Goal: Transaction & Acquisition: Purchase product/service

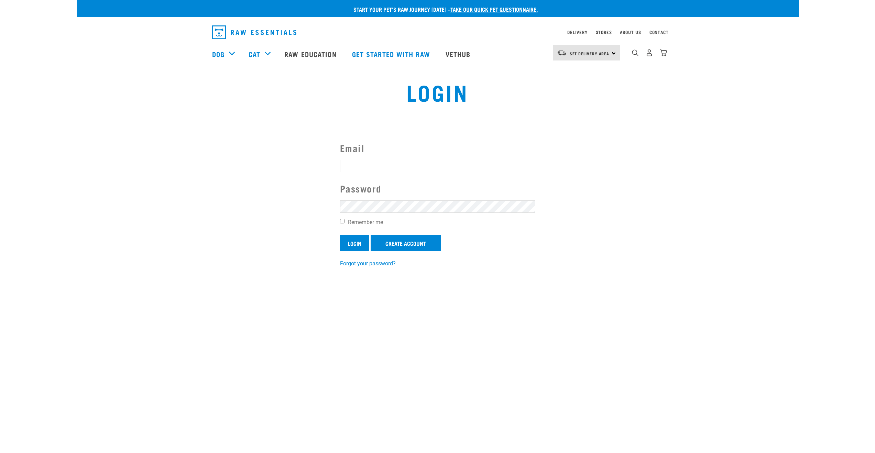
type input "[EMAIL_ADDRESS][DOMAIN_NAME]"
click at [353, 242] on input "Login" at bounding box center [354, 243] width 29 height 17
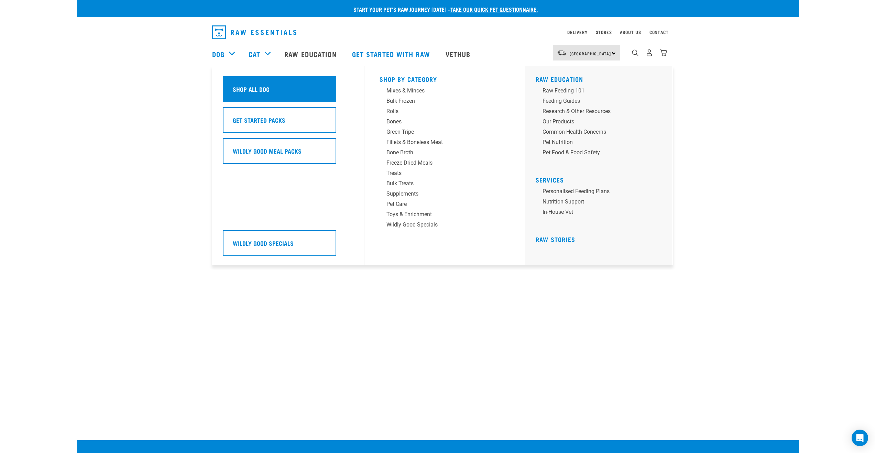
click at [239, 88] on h5 "Shop All Dog" at bounding box center [251, 89] width 37 height 9
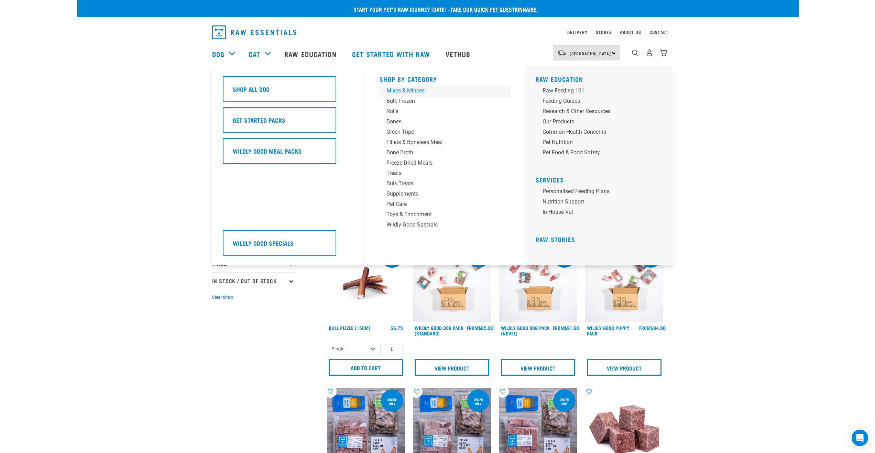
click at [403, 90] on div "Mixes & Minces" at bounding box center [440, 91] width 107 height 8
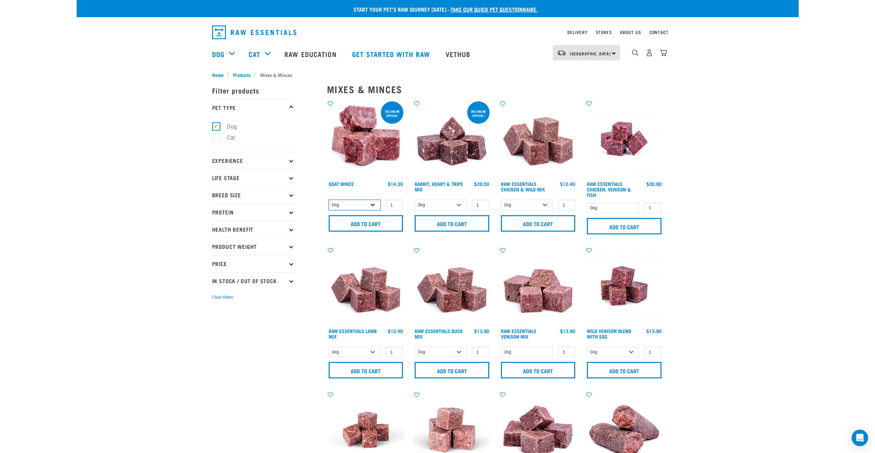
click at [371, 204] on select "1kg 3kg" at bounding box center [355, 205] width 52 height 11
select select "432"
click at [329, 200] on select "1kg 3kg" at bounding box center [355, 205] width 52 height 11
click at [371, 203] on select "1kg 3kg" at bounding box center [355, 205] width 52 height 11
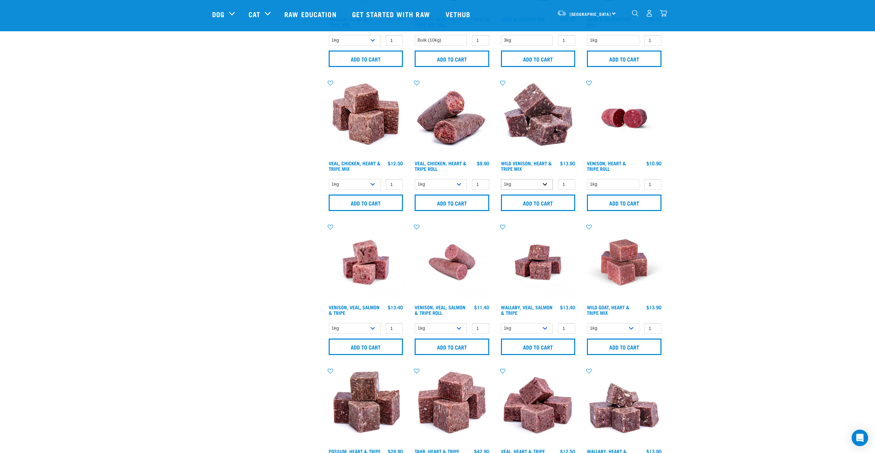
scroll to position [551, 0]
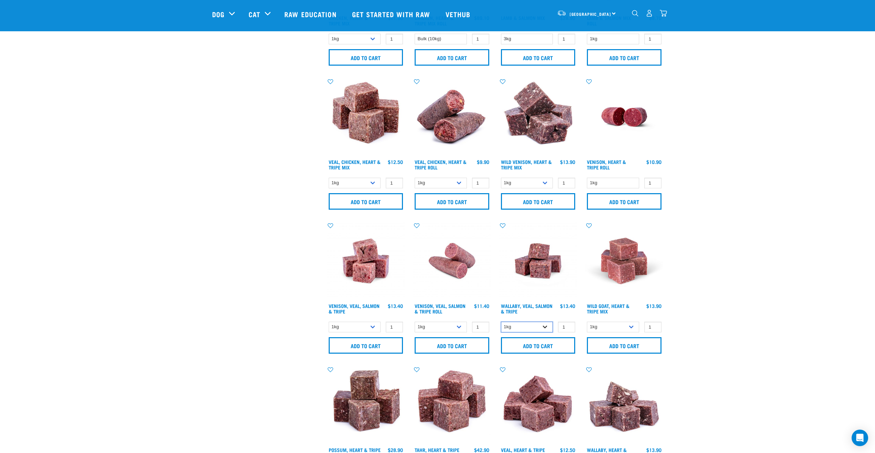
click at [539, 326] on select "1kg 3kg Bulk (18kg)" at bounding box center [527, 327] width 52 height 11
select select "45457"
click at [501, 322] on select "1kg 3kg Bulk (18kg)" at bounding box center [527, 327] width 52 height 11
click at [539, 343] on input "Add to cart" at bounding box center [538, 345] width 75 height 17
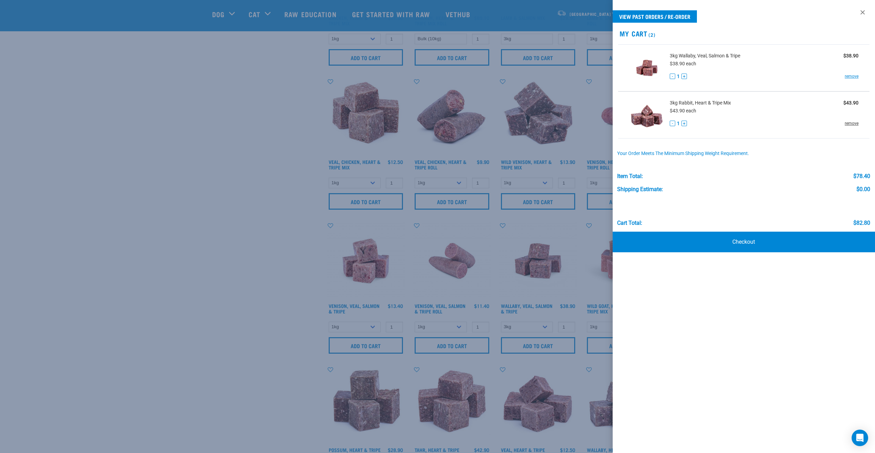
click at [851, 122] on link "remove" at bounding box center [852, 123] width 14 height 6
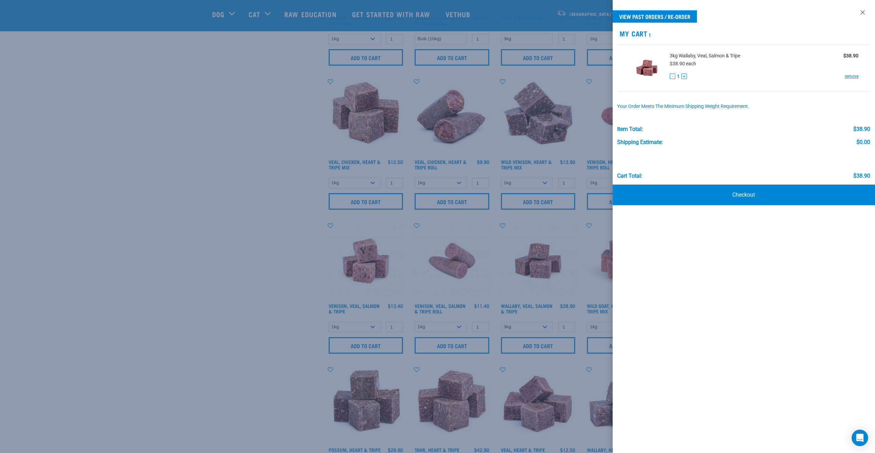
click at [250, 270] on div at bounding box center [437, 226] width 875 height 453
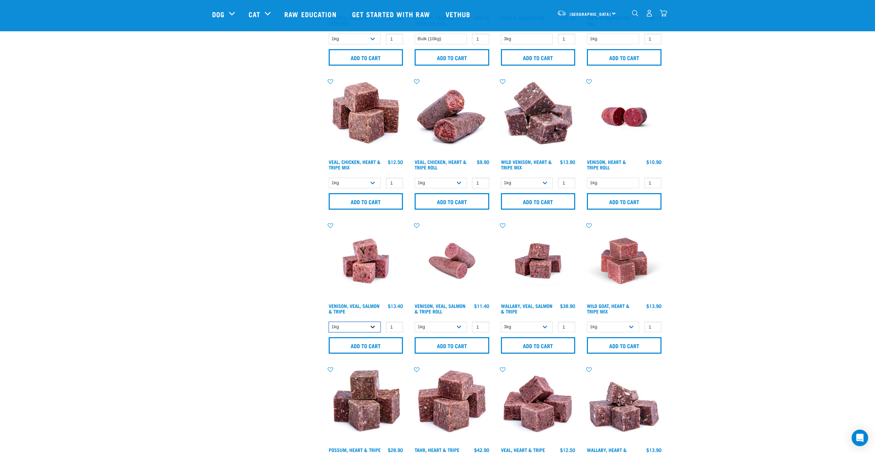
click at [373, 325] on select "1kg 3kg" at bounding box center [355, 327] width 52 height 11
click at [329, 322] on select "1kg 3kg" at bounding box center [355, 327] width 52 height 11
click at [373, 343] on input "Add to cart" at bounding box center [366, 345] width 75 height 17
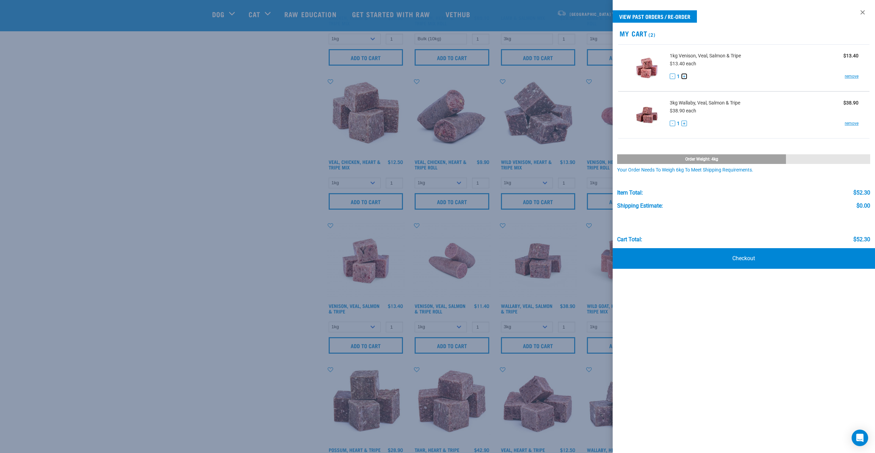
click at [683, 77] on button "+" at bounding box center [685, 77] width 6 height 6
click at [247, 213] on div at bounding box center [437, 226] width 875 height 453
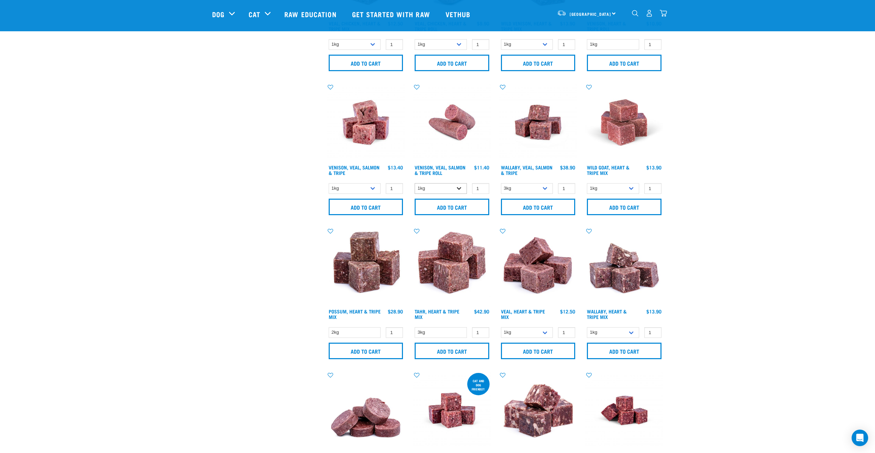
scroll to position [690, 0]
click at [362, 353] on input "Add to cart" at bounding box center [366, 351] width 75 height 17
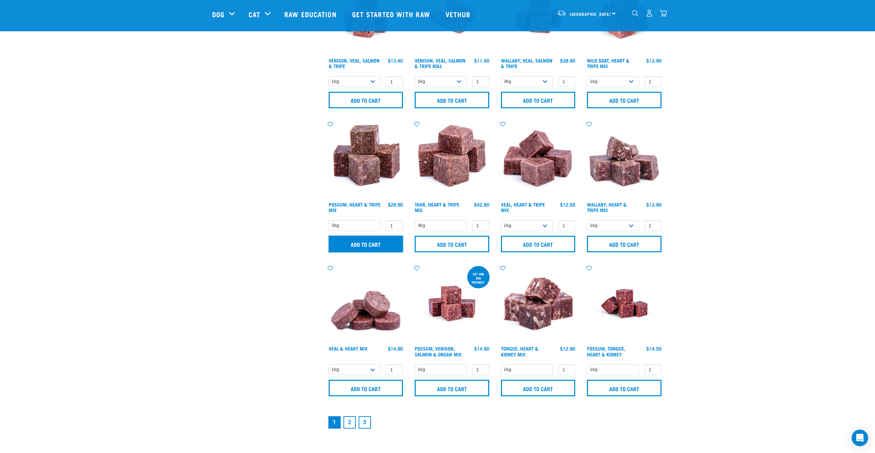
scroll to position [821, 0]
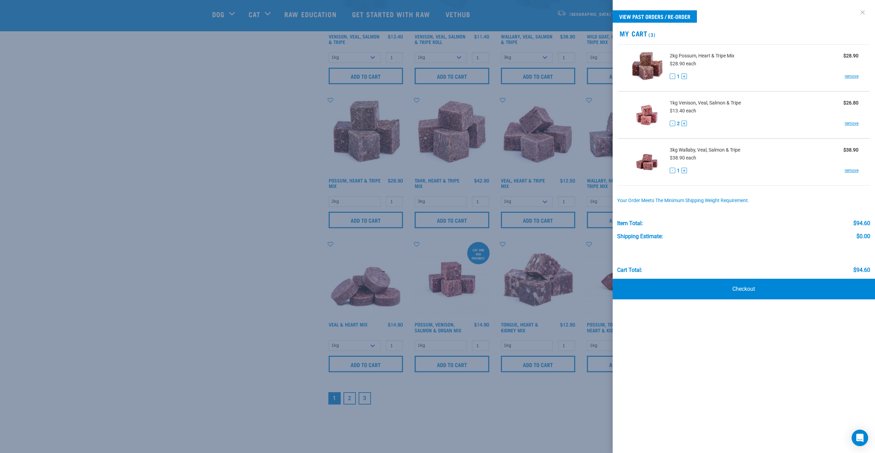
click at [862, 10] on link at bounding box center [863, 12] width 11 height 11
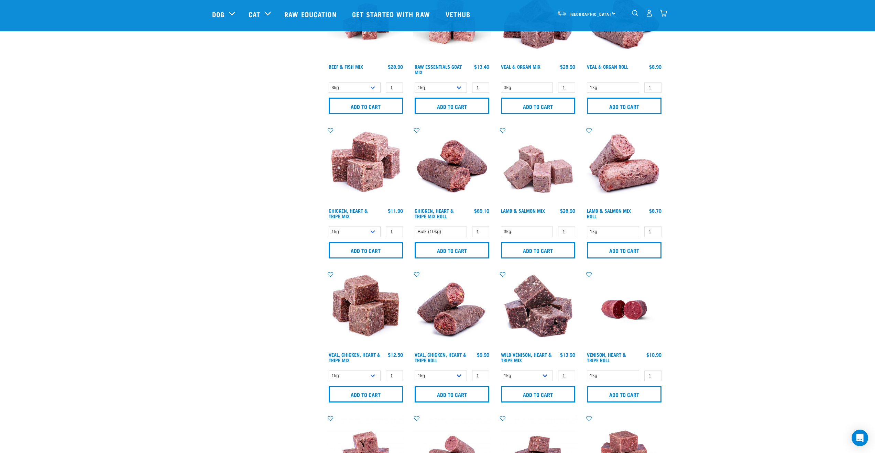
scroll to position [347, 0]
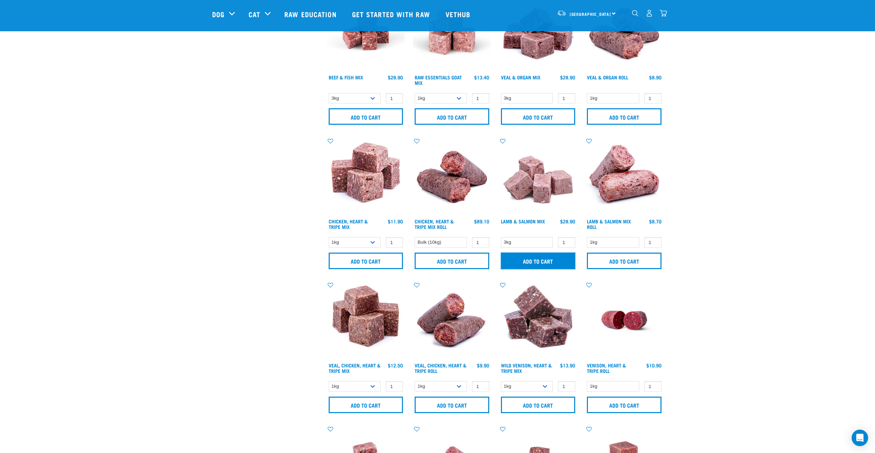
click at [537, 261] on input "Add to cart" at bounding box center [538, 261] width 75 height 17
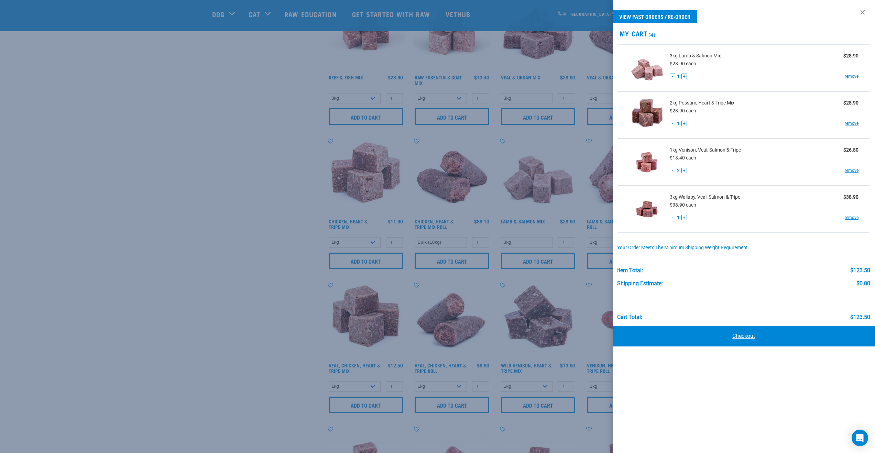
click at [737, 336] on link "Checkout" at bounding box center [744, 336] width 263 height 21
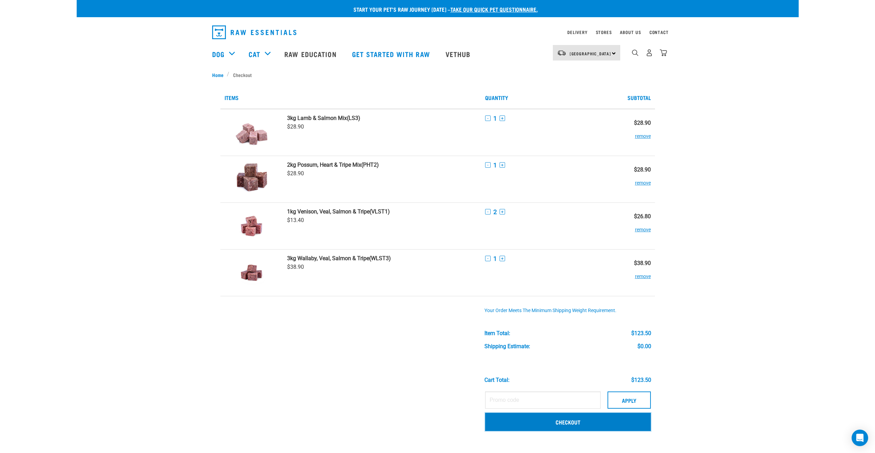
click at [568, 423] on link "Checkout" at bounding box center [568, 422] width 166 height 18
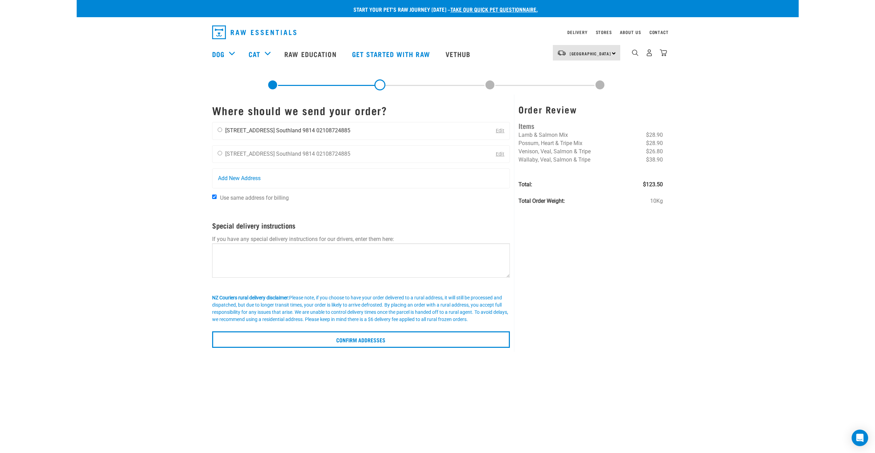
click at [219, 129] on input "radio" at bounding box center [220, 130] width 4 height 4
radio input "true"
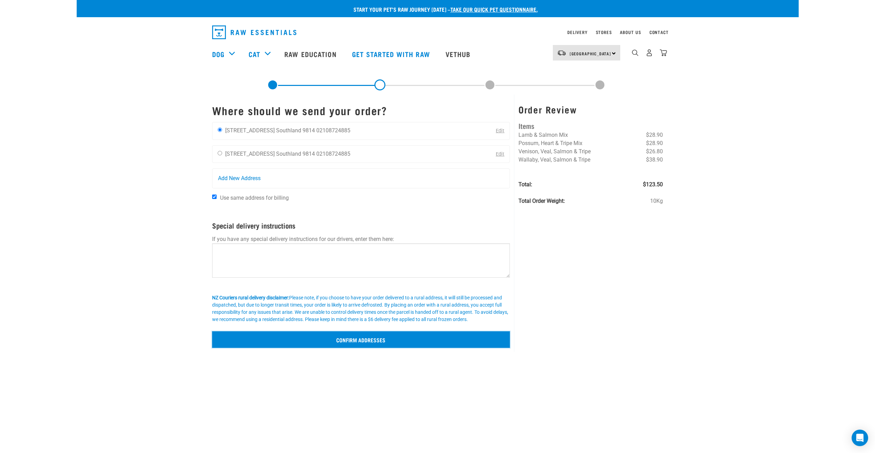
click at [357, 341] on input "Confirm addresses" at bounding box center [361, 340] width 298 height 17
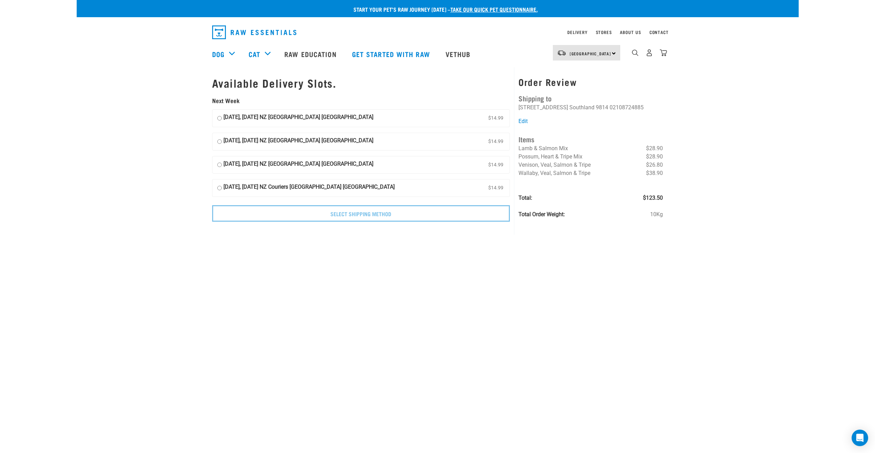
click at [258, 116] on strong "23 September, Tuesday NZ Couriers South Island Long Haul" at bounding box center [299, 118] width 150 height 10
click at [222, 116] on input "23 September, Tuesday NZ Couriers South Island Long Haul $14.99" at bounding box center [219, 118] width 4 height 10
radio input "true"
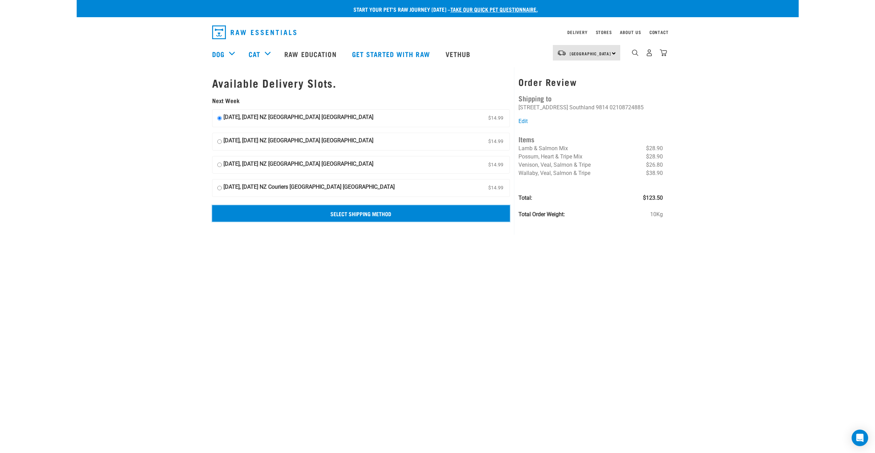
click at [347, 213] on input "Select Shipping Method" at bounding box center [361, 213] width 298 height 17
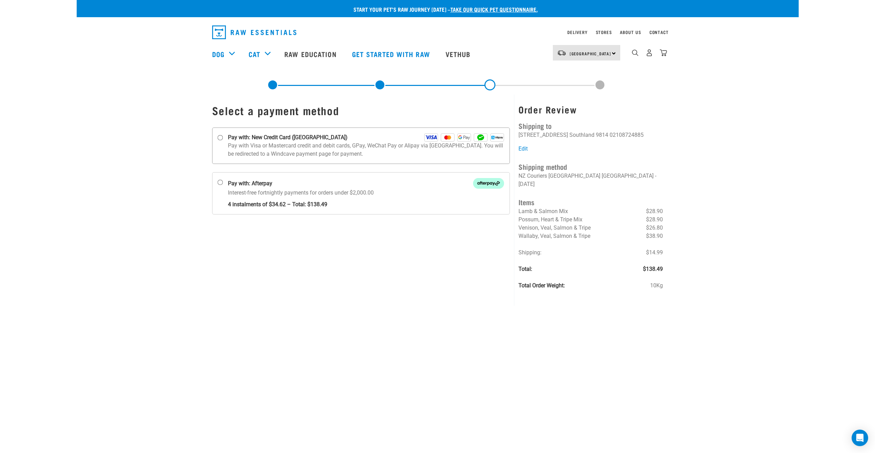
click at [218, 136] on input "Pay with: New Credit Card ([GEOGRAPHIC_DATA])" at bounding box center [220, 138] width 6 height 6
radio input "true"
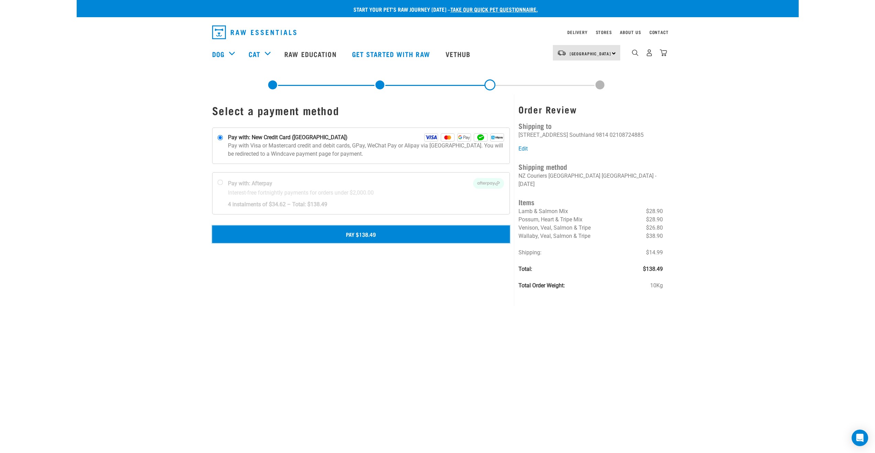
click at [360, 233] on button "Pay $138.49" at bounding box center [361, 234] width 298 height 17
